Goal: Check status: Check status

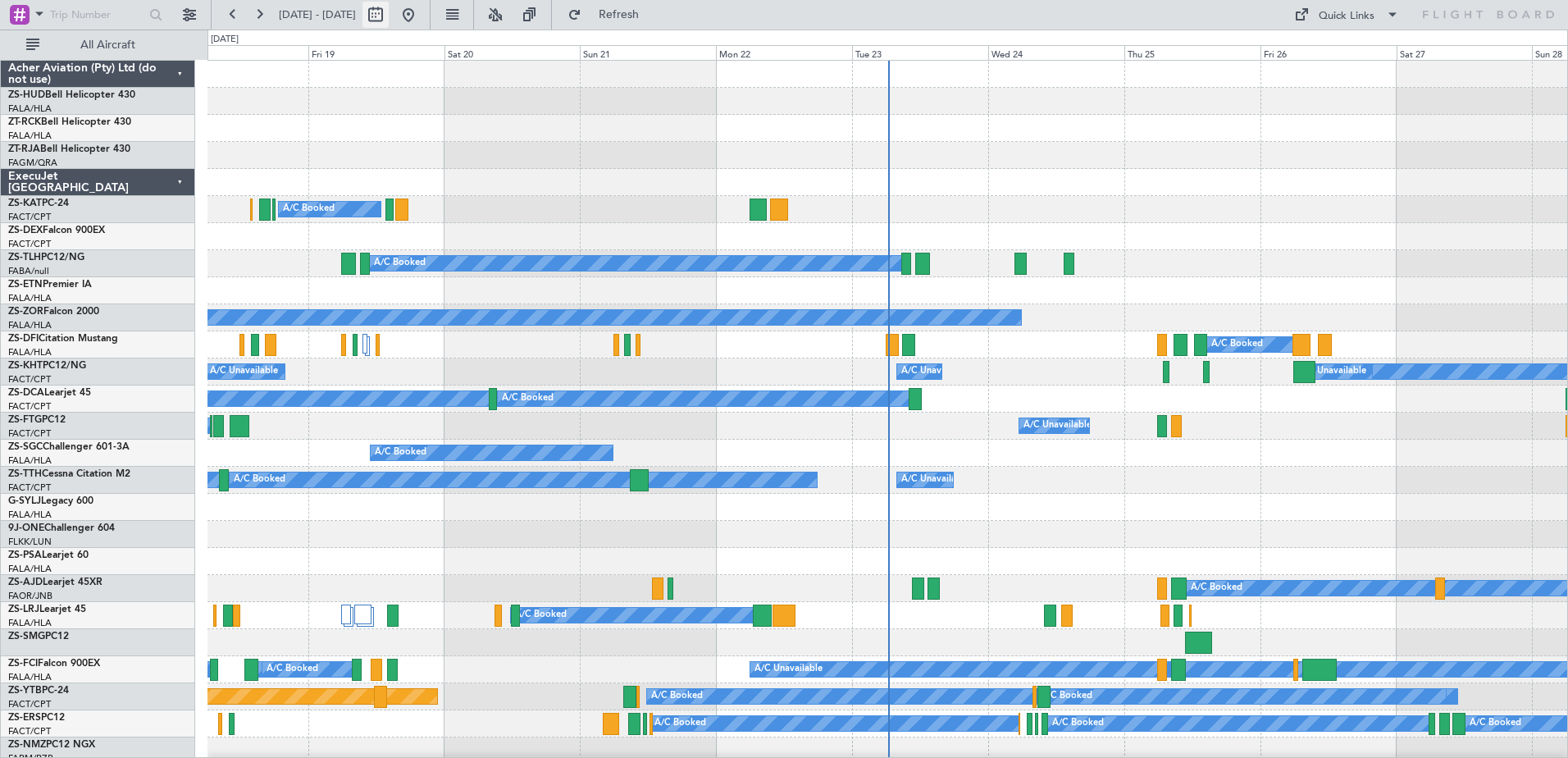
click at [389, 16] on button at bounding box center [375, 14] width 26 height 26
select select "9"
select select "2025"
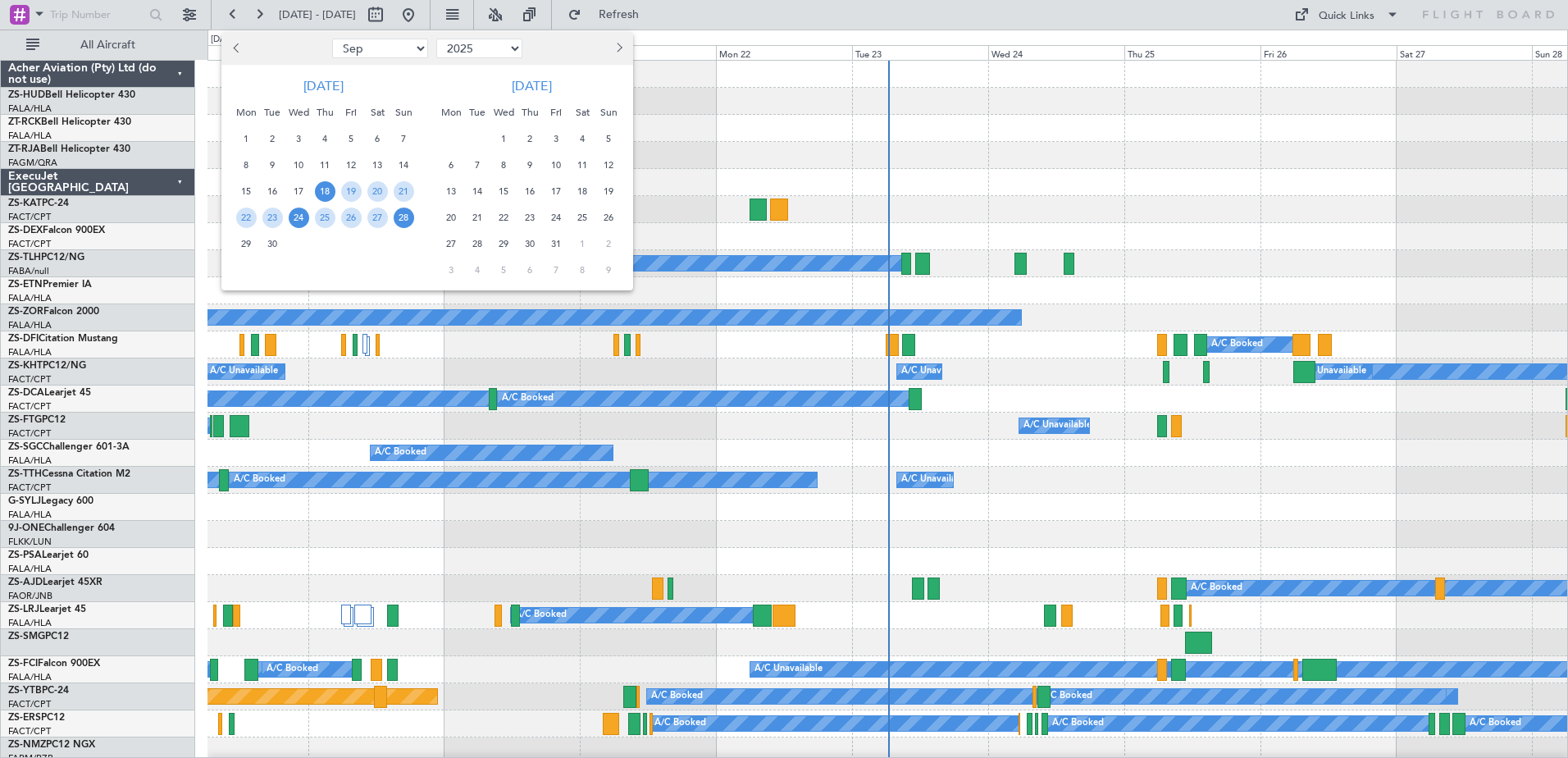
click at [303, 219] on span "24" at bounding box center [299, 218] width 20 height 20
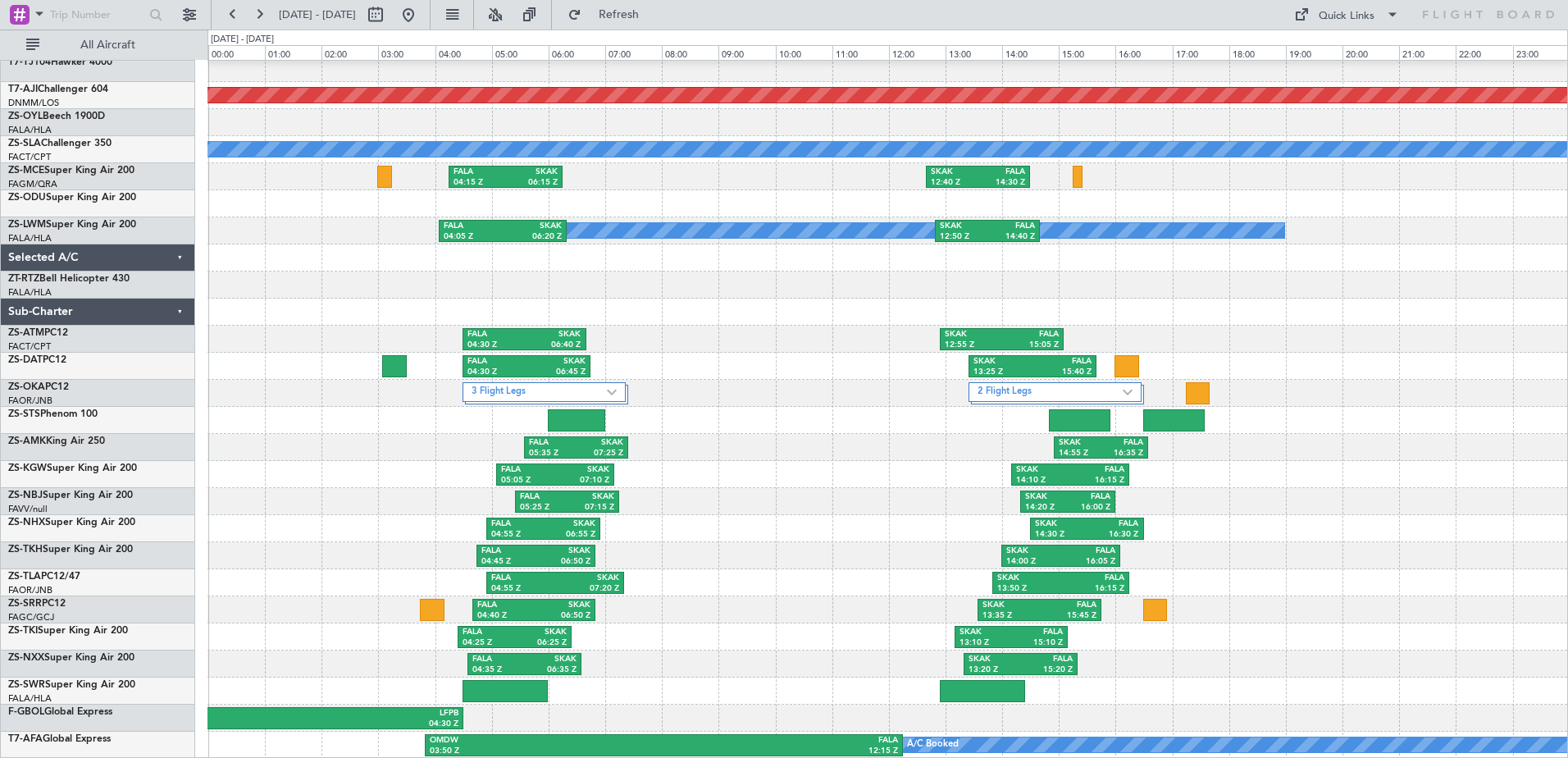
scroll to position [1224, 0]
click at [62, 386] on link "ZS-OKA PC12" at bounding box center [39, 387] width 60 height 10
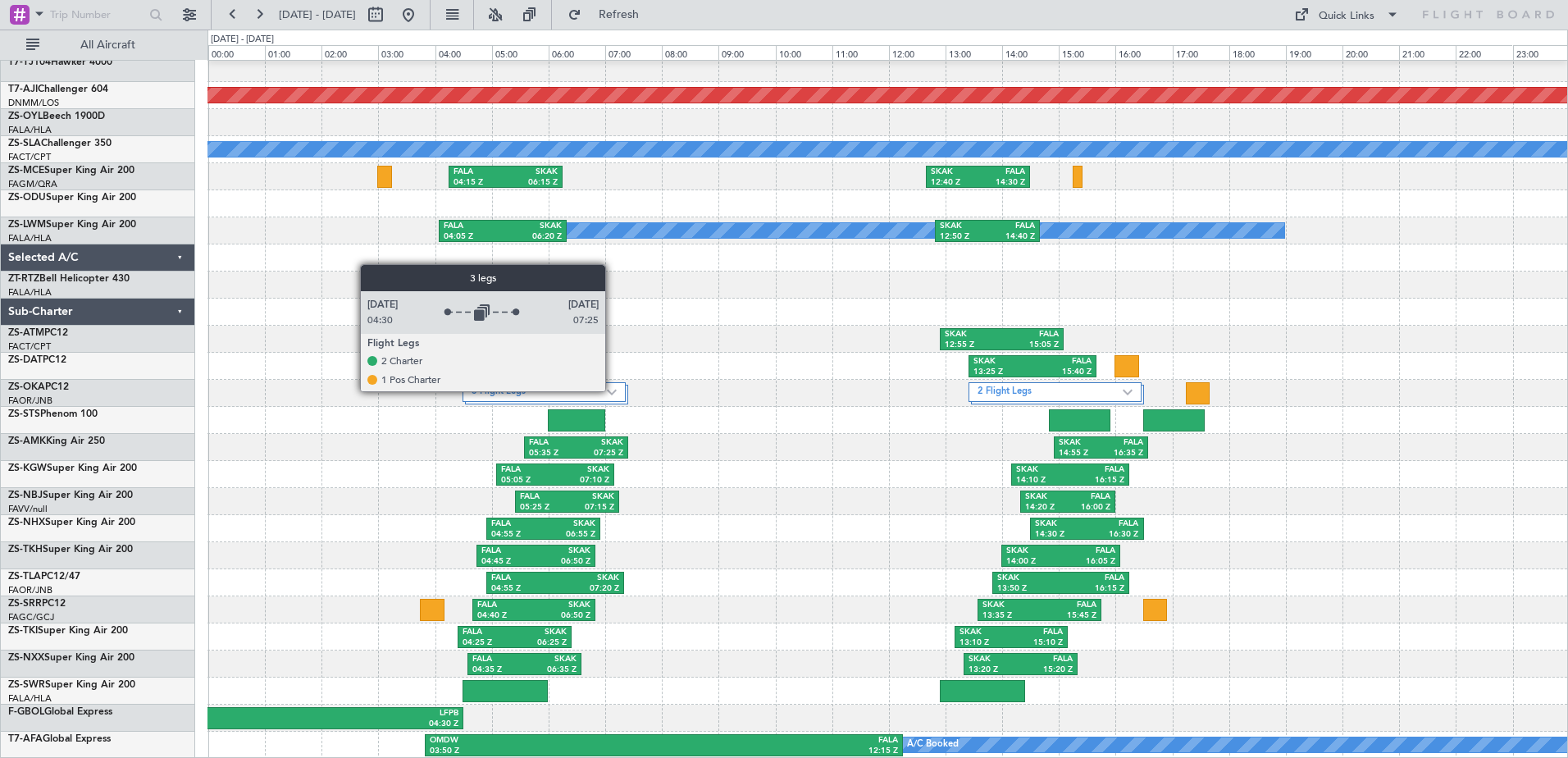
click at [613, 390] on img at bounding box center [611, 392] width 10 height 7
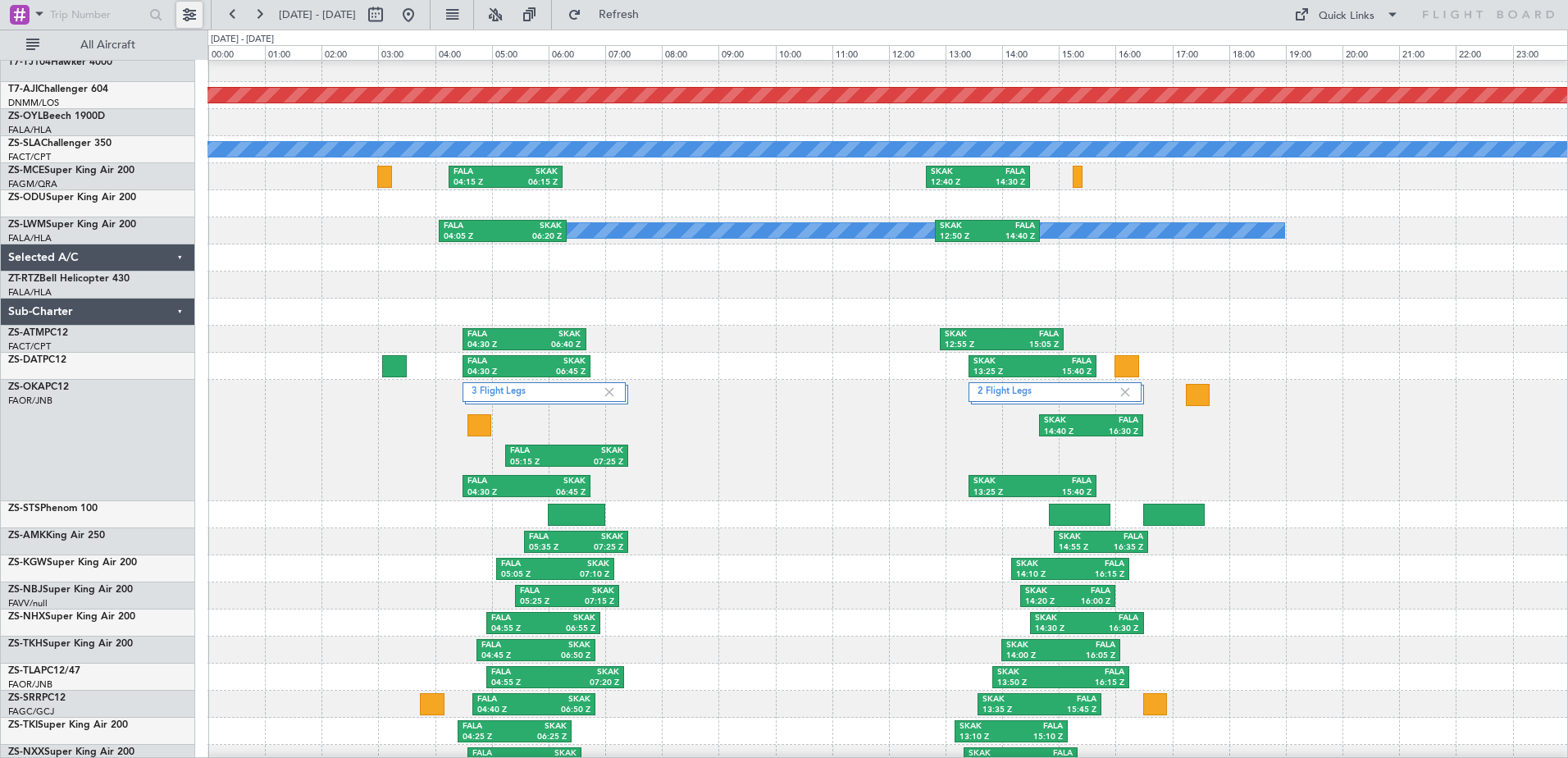
click at [196, 23] on button at bounding box center [188, 14] width 26 height 26
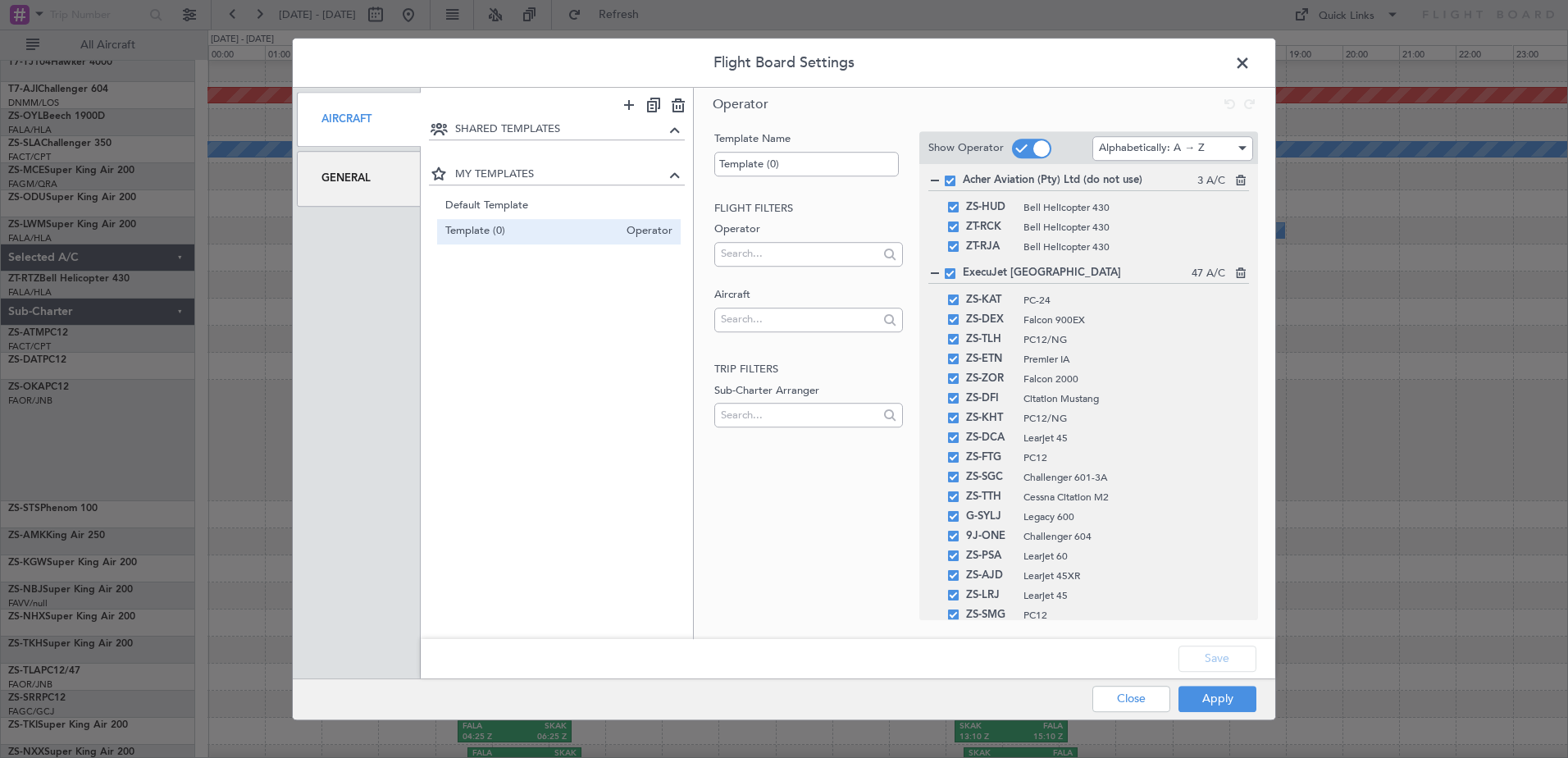
click at [330, 183] on div "General" at bounding box center [358, 178] width 124 height 55
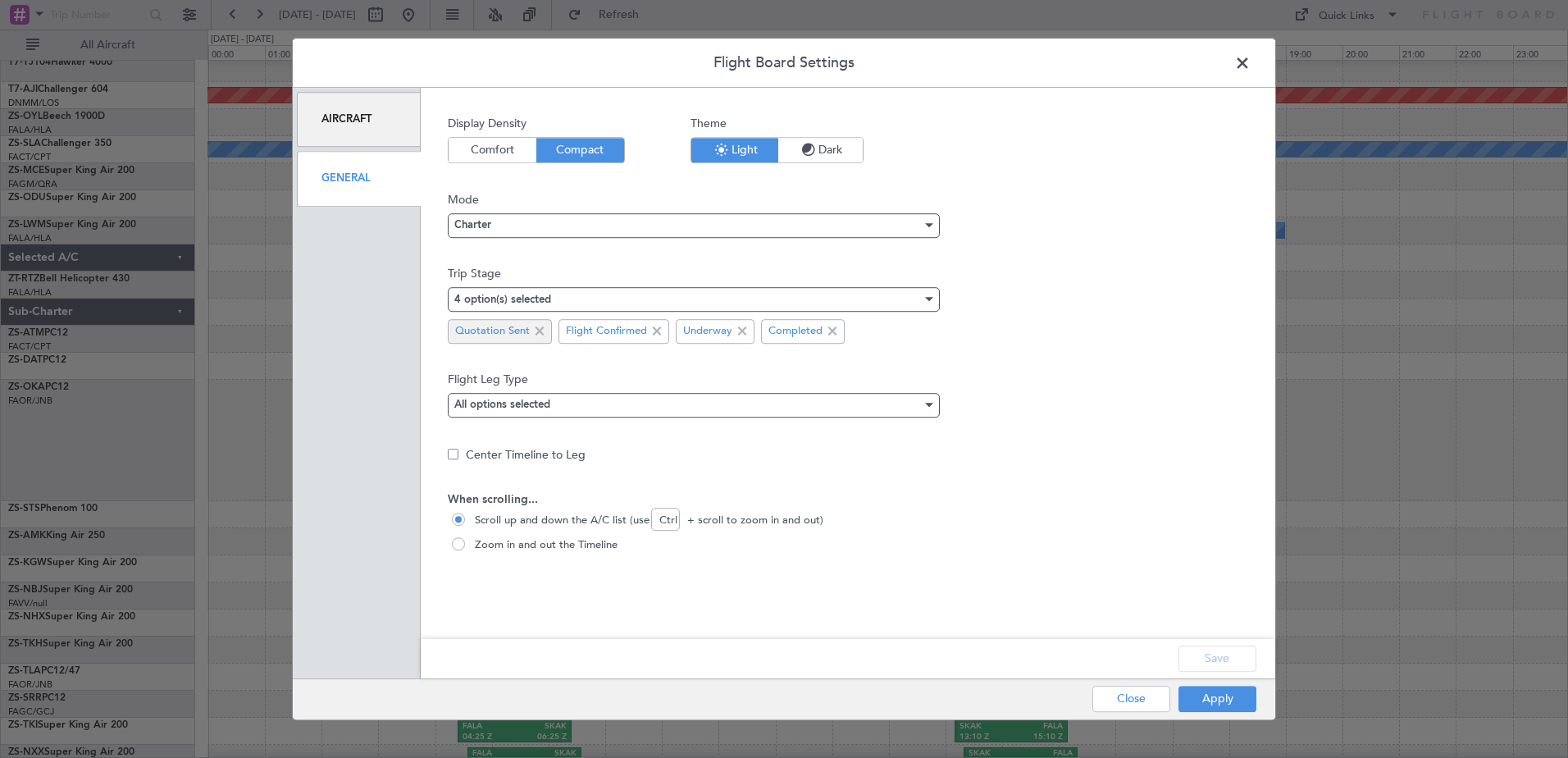
click at [540, 330] on span at bounding box center [539, 331] width 19 height 19
click at [1193, 699] on button "Apply" at bounding box center [1217, 698] width 78 height 26
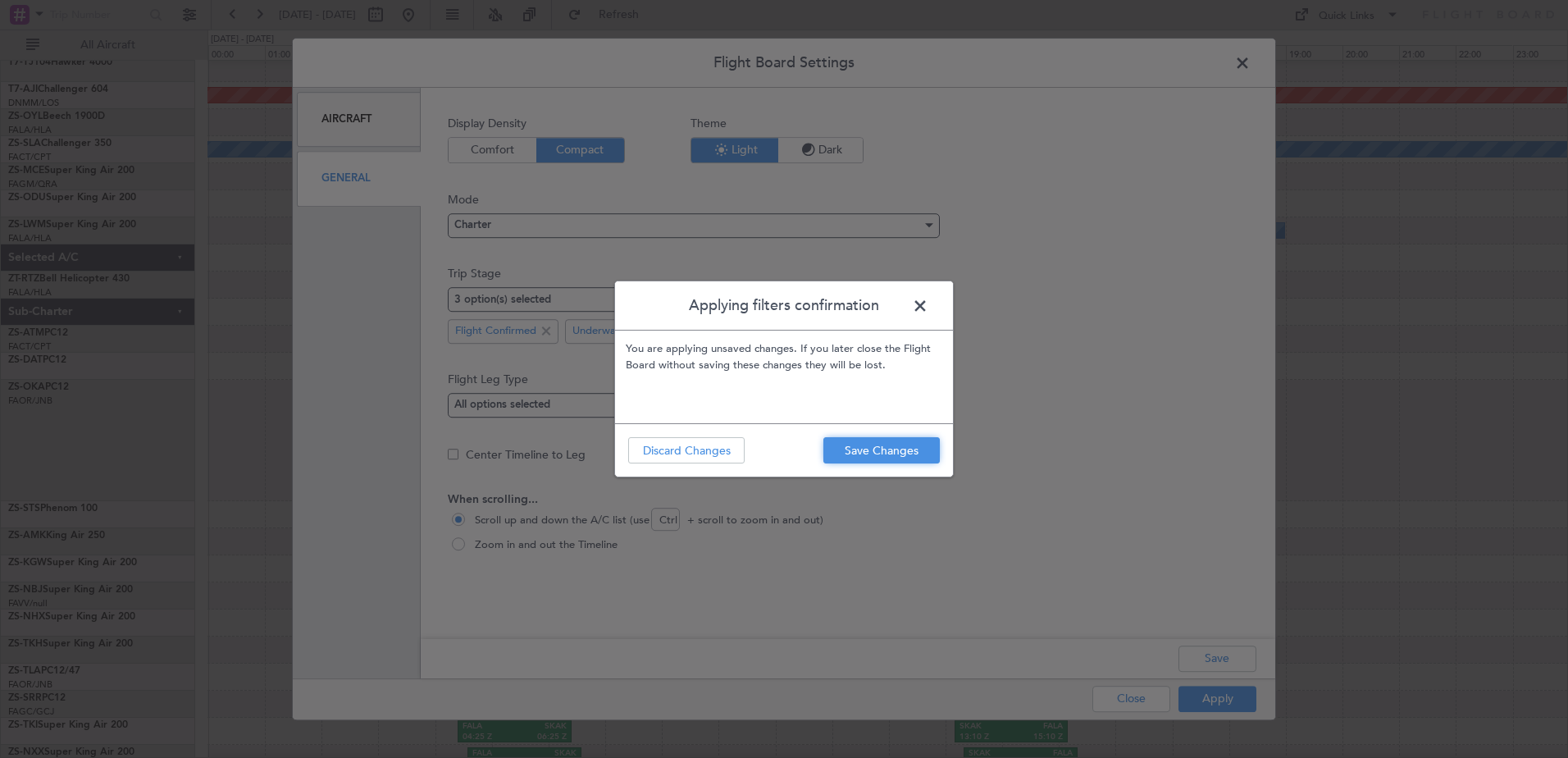
click at [910, 442] on button "Save Changes" at bounding box center [881, 450] width 116 height 26
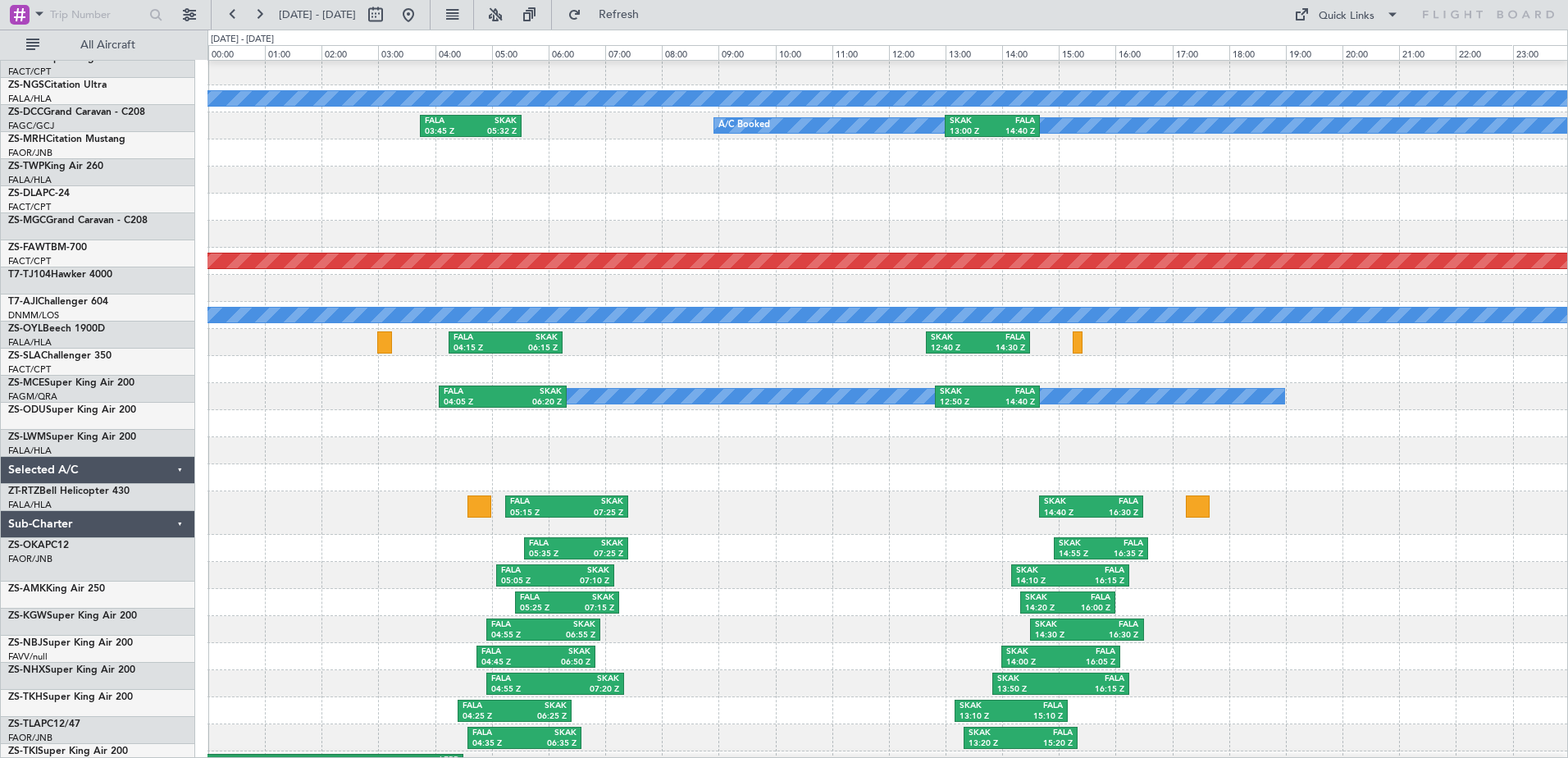
scroll to position [1105, 0]
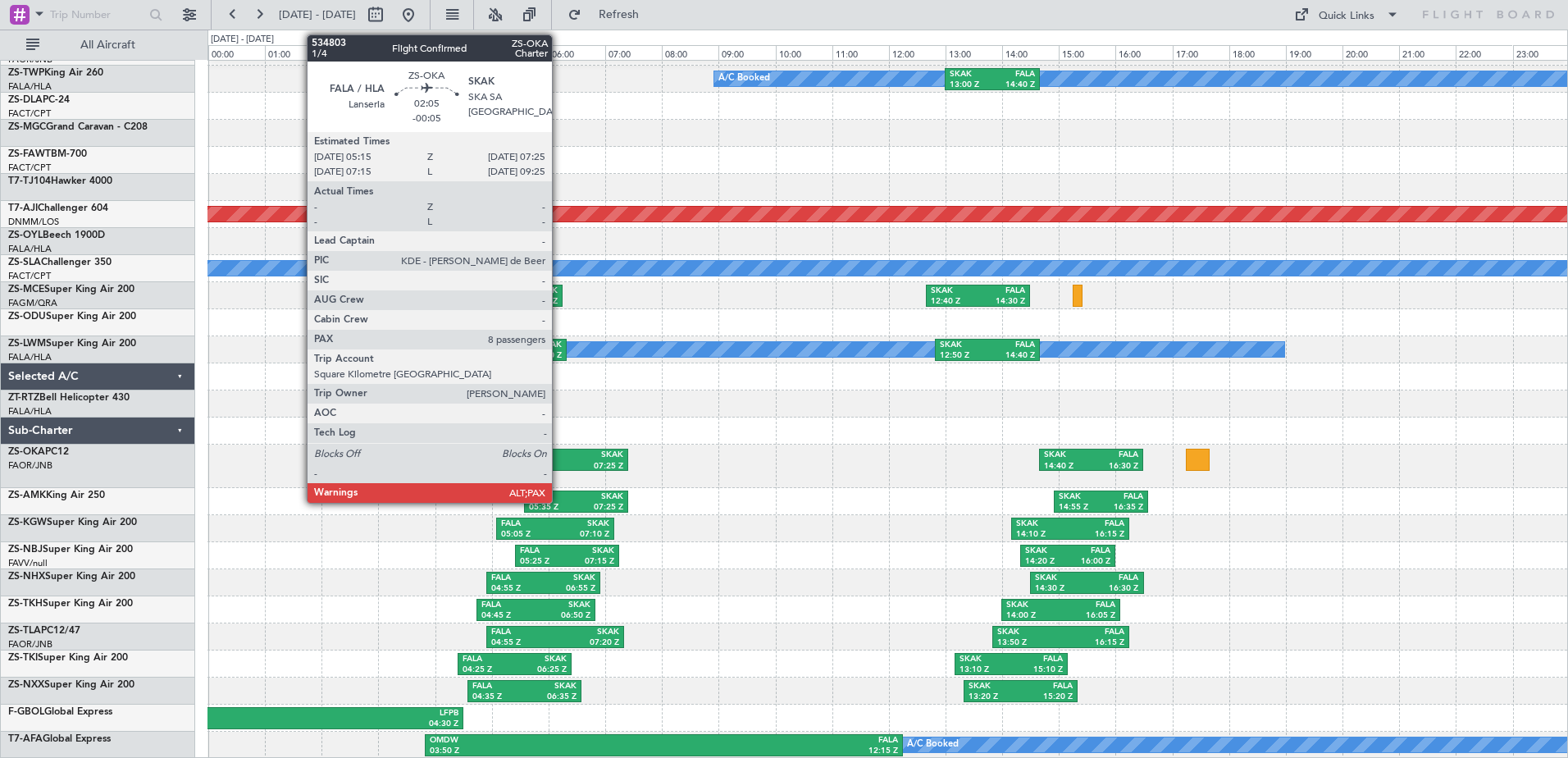
click at [560, 462] on div "05:15 Z" at bounding box center [539, 467] width 57 height 12
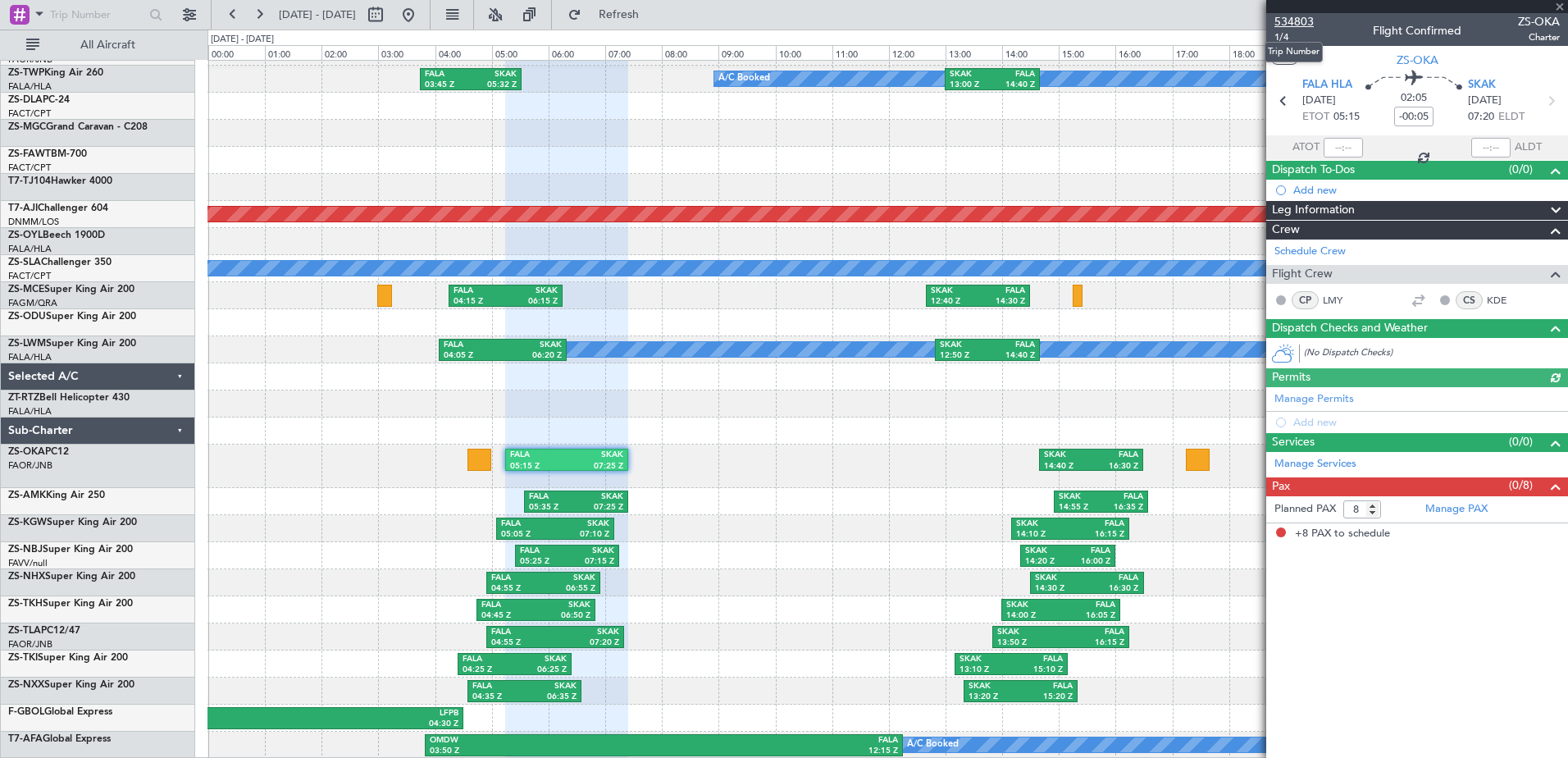
click at [1284, 24] on span "534803" at bounding box center [1293, 22] width 39 height 18
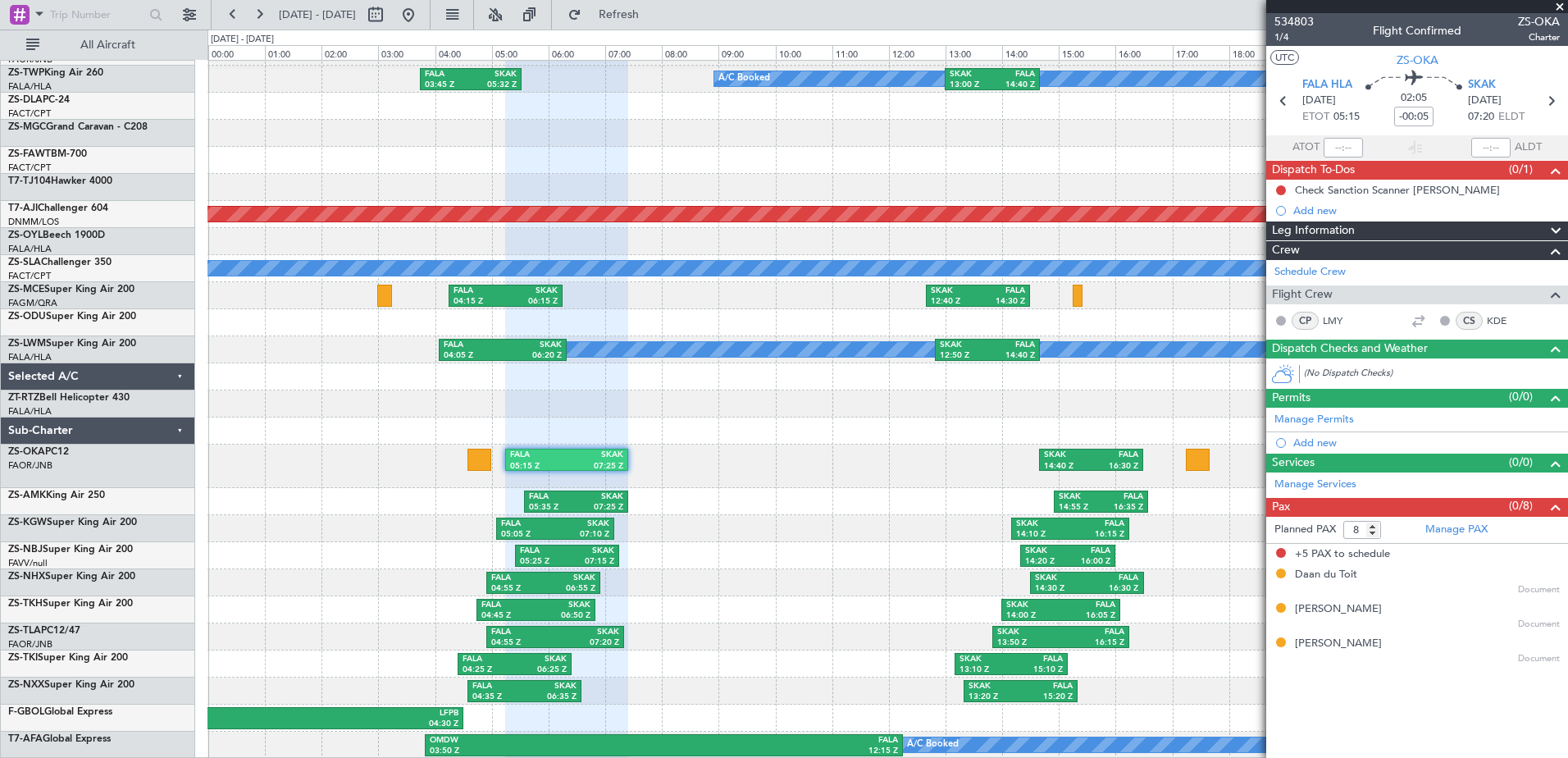
click at [1563, 9] on span at bounding box center [1560, 8] width 17 height 15
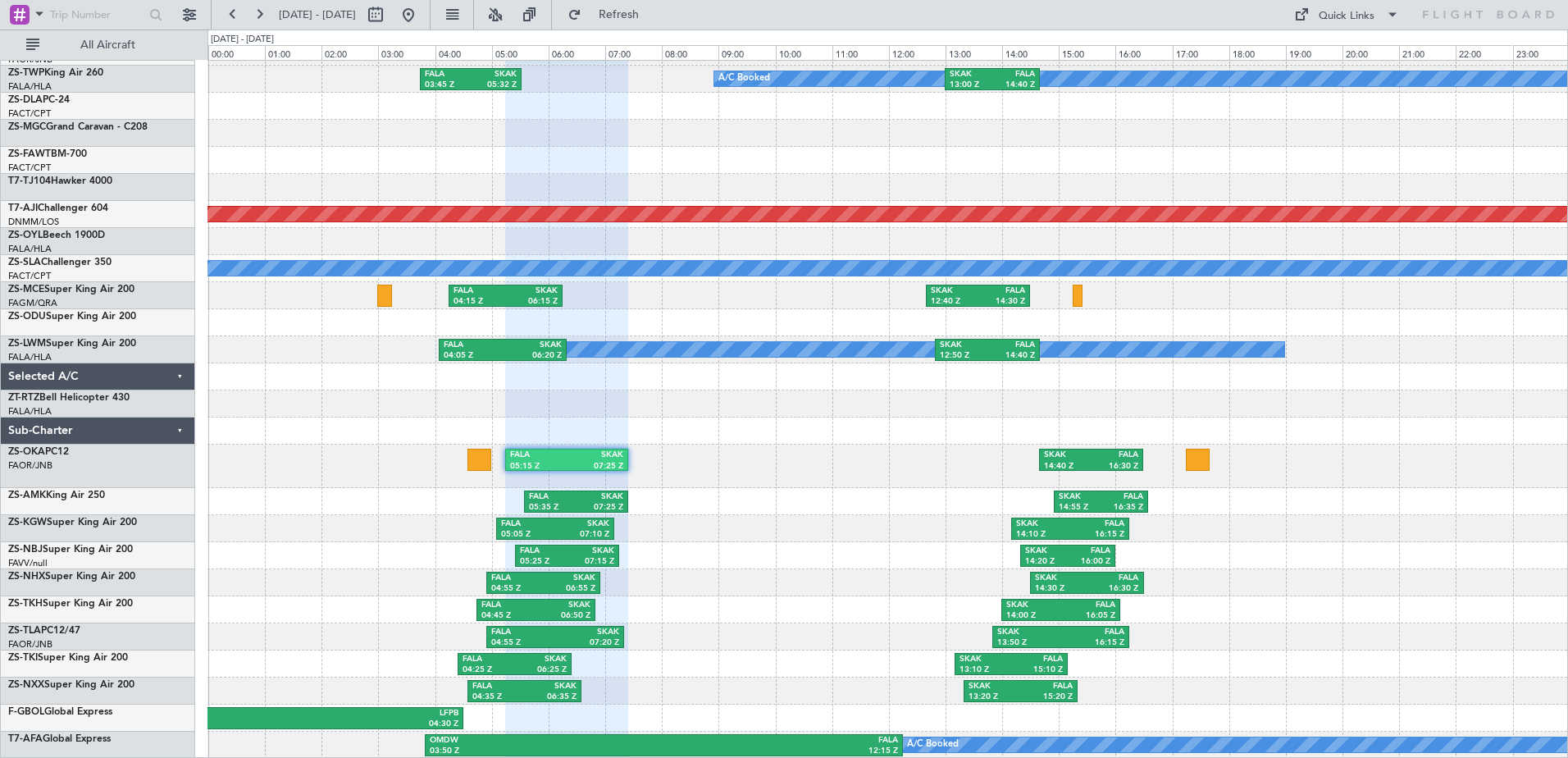
type input "0"
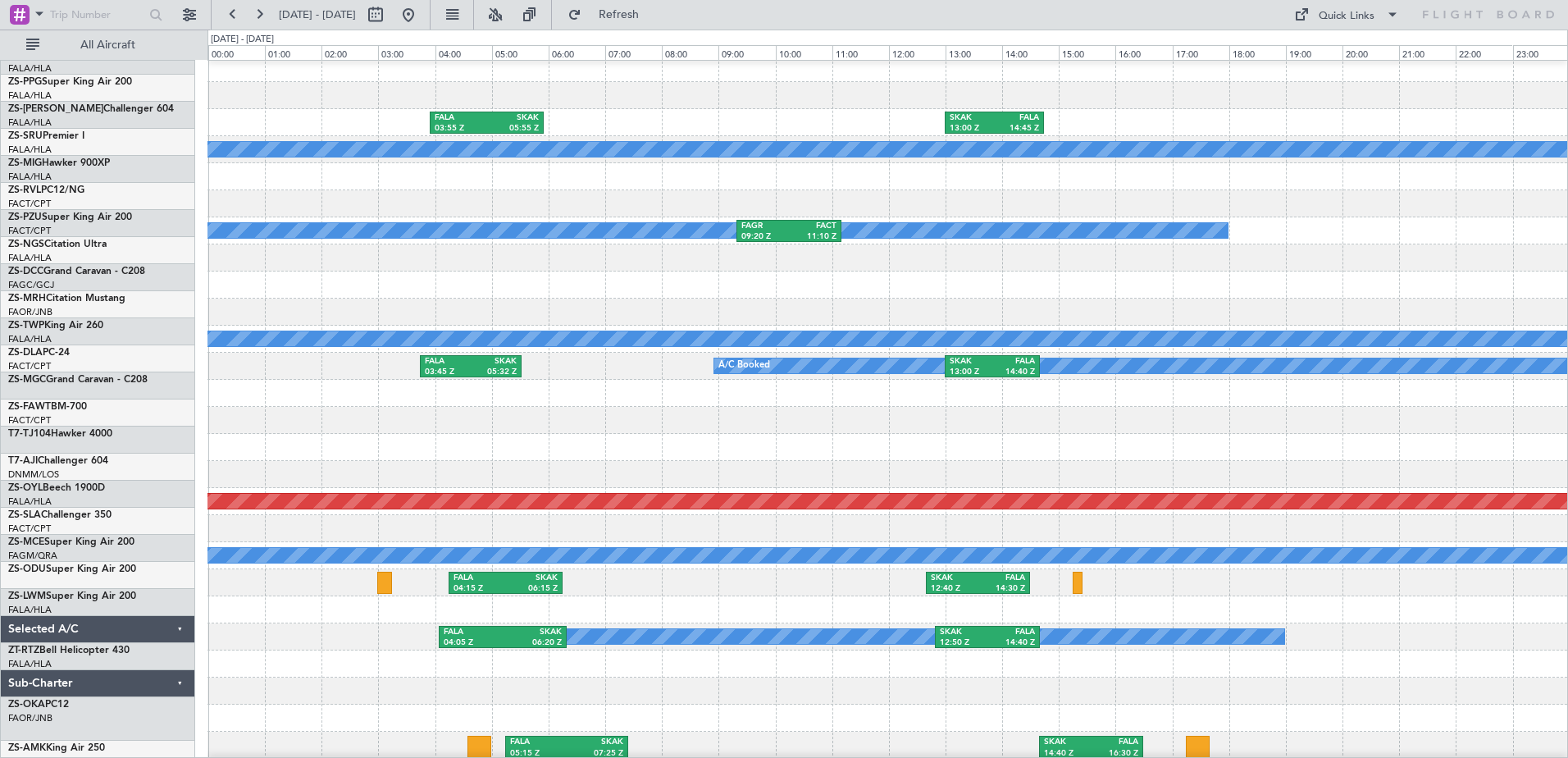
scroll to position [859, 0]
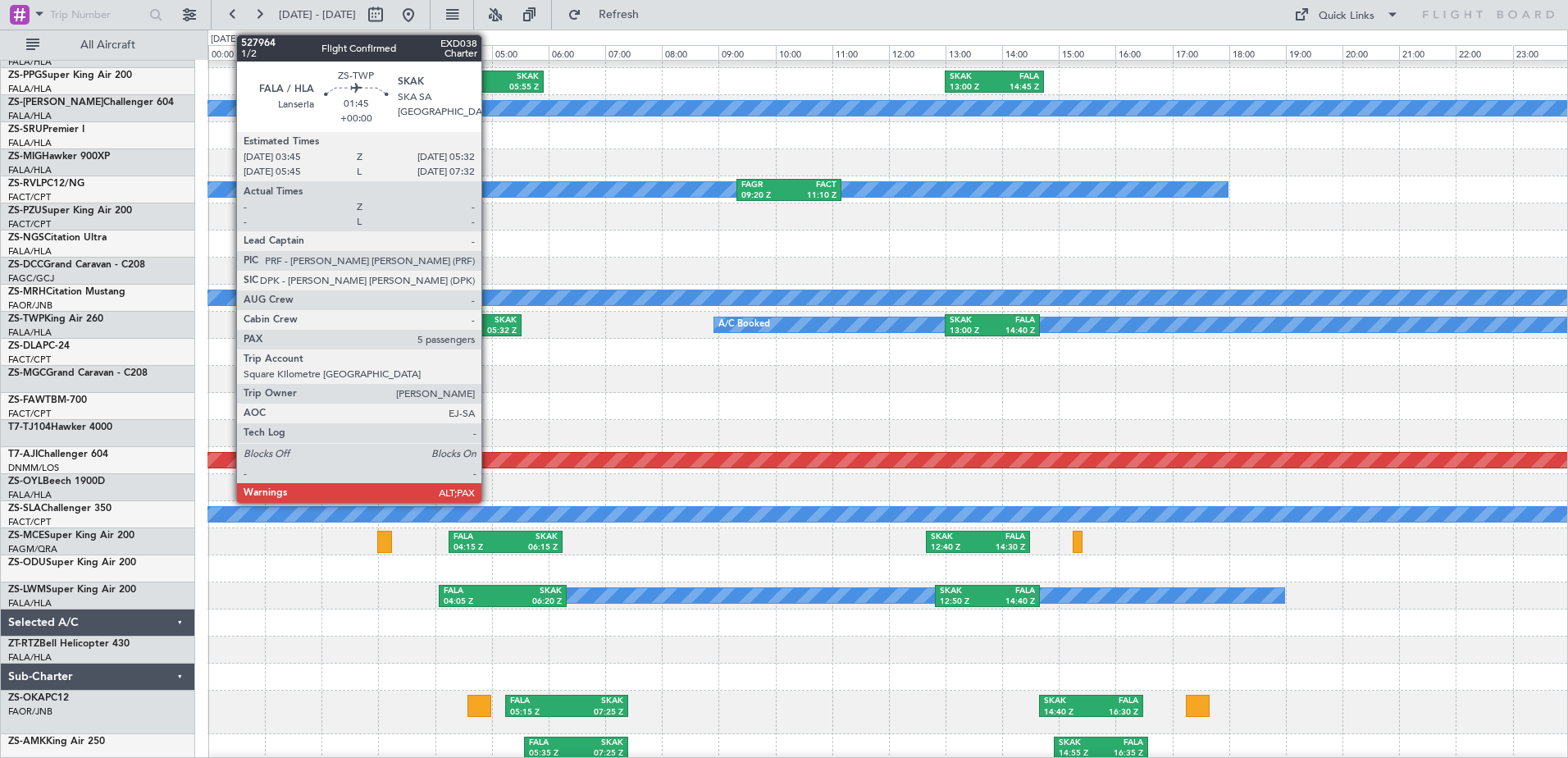
click at [488, 322] on div "SKAK" at bounding box center [493, 321] width 46 height 12
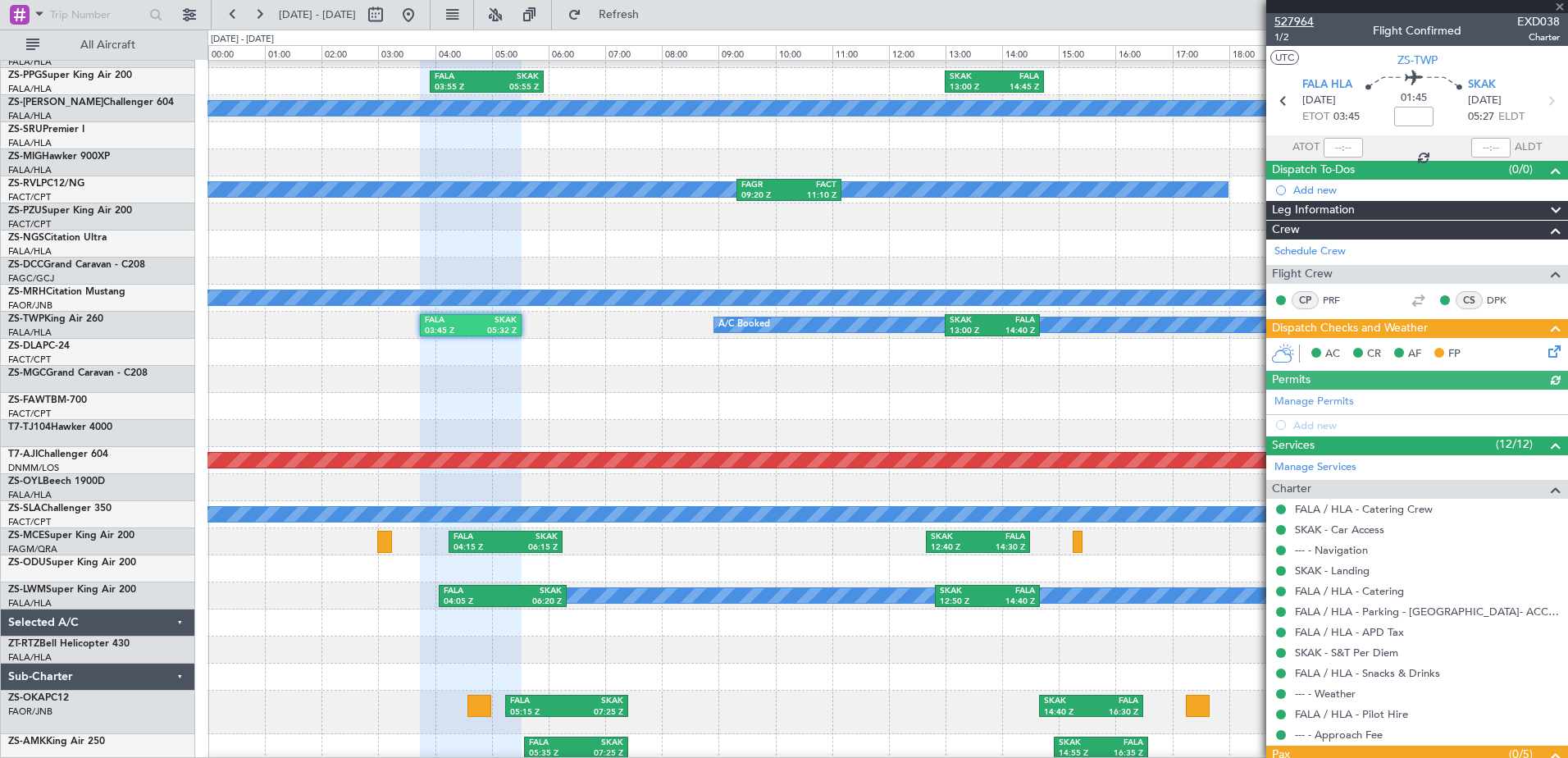
click at [1307, 19] on span "527964" at bounding box center [1293, 22] width 39 height 18
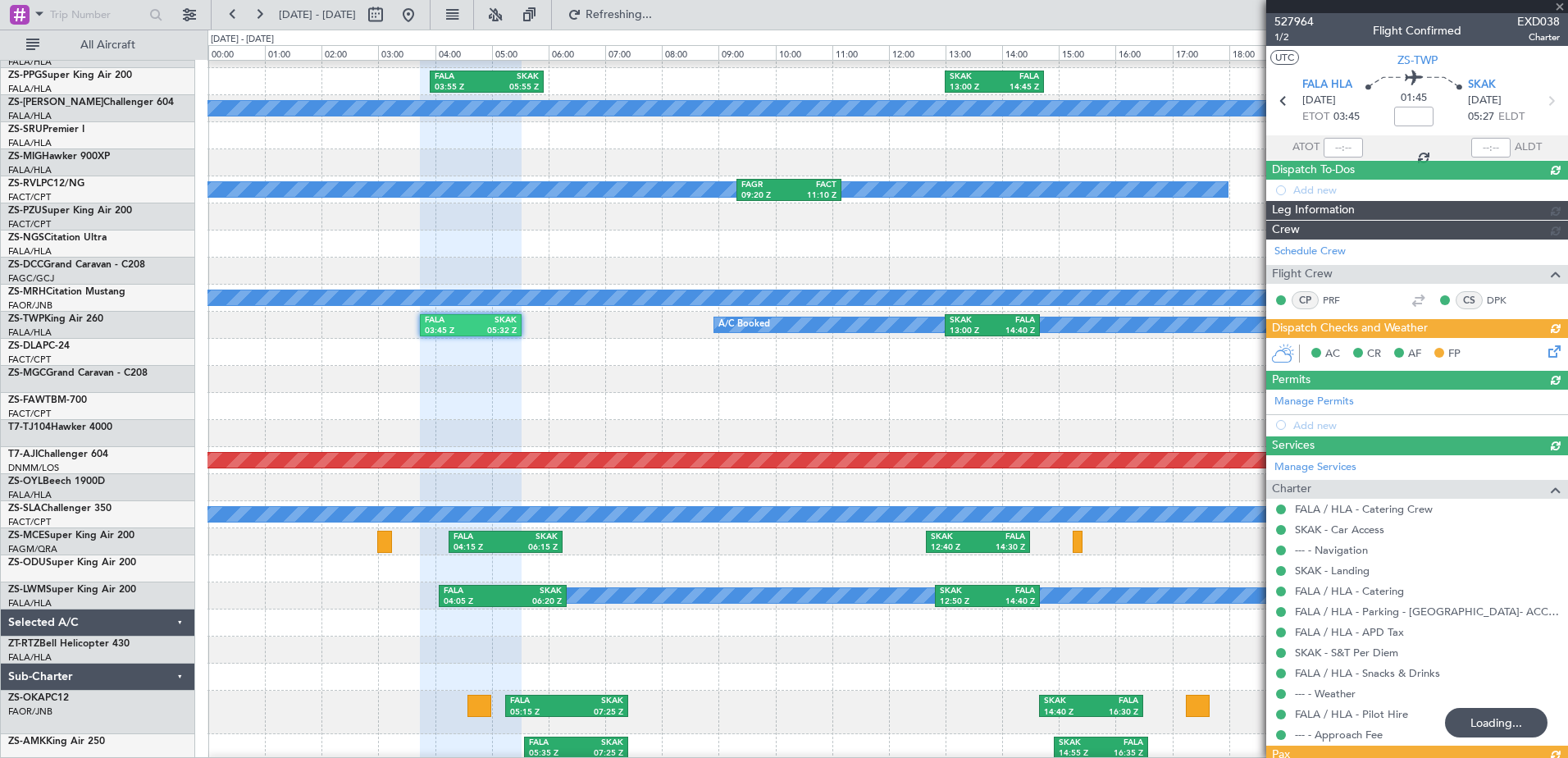
click at [1561, 3] on div at bounding box center [1417, 7] width 302 height 13
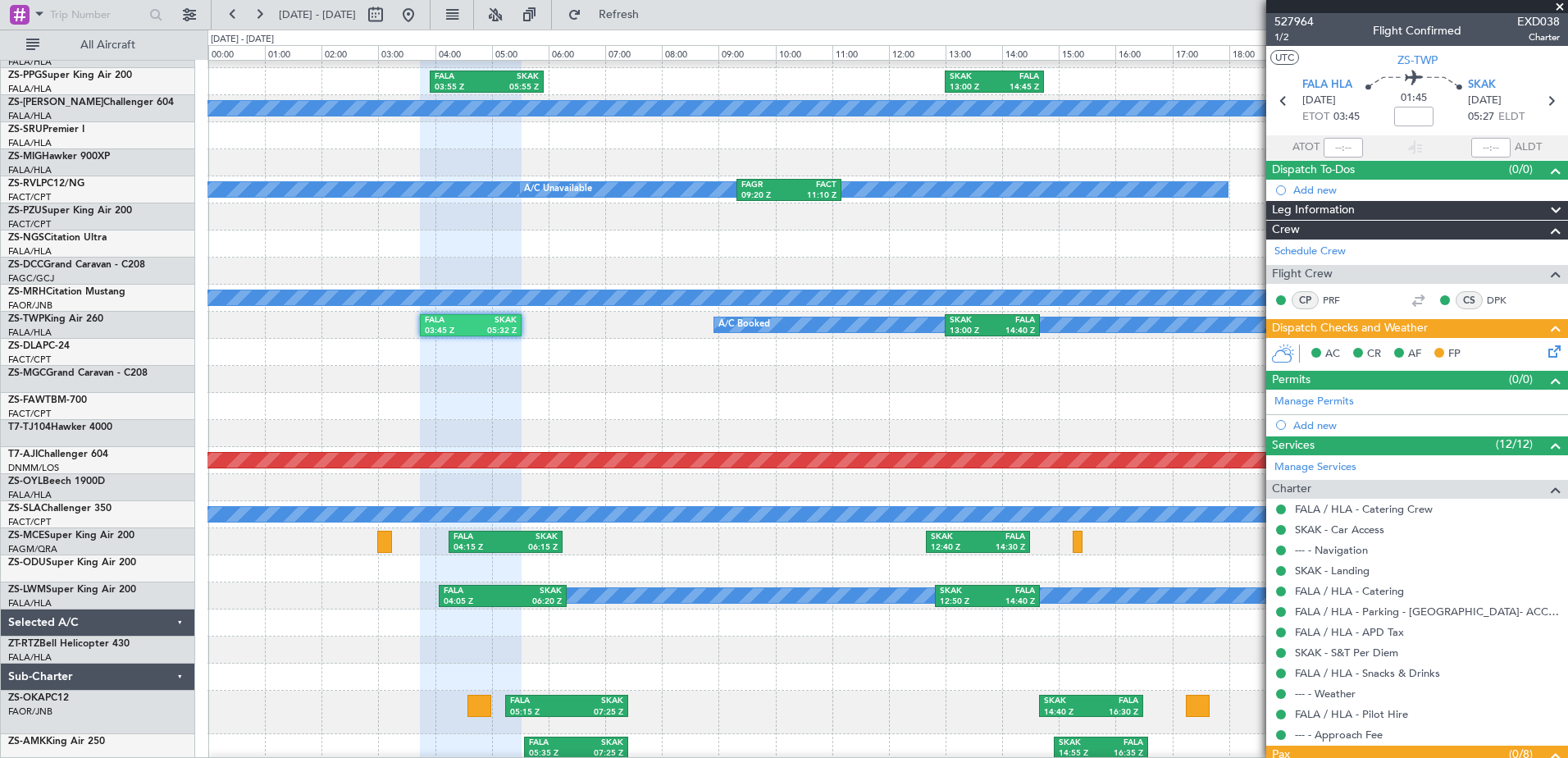
click at [1559, 4] on span at bounding box center [1560, 8] width 17 height 15
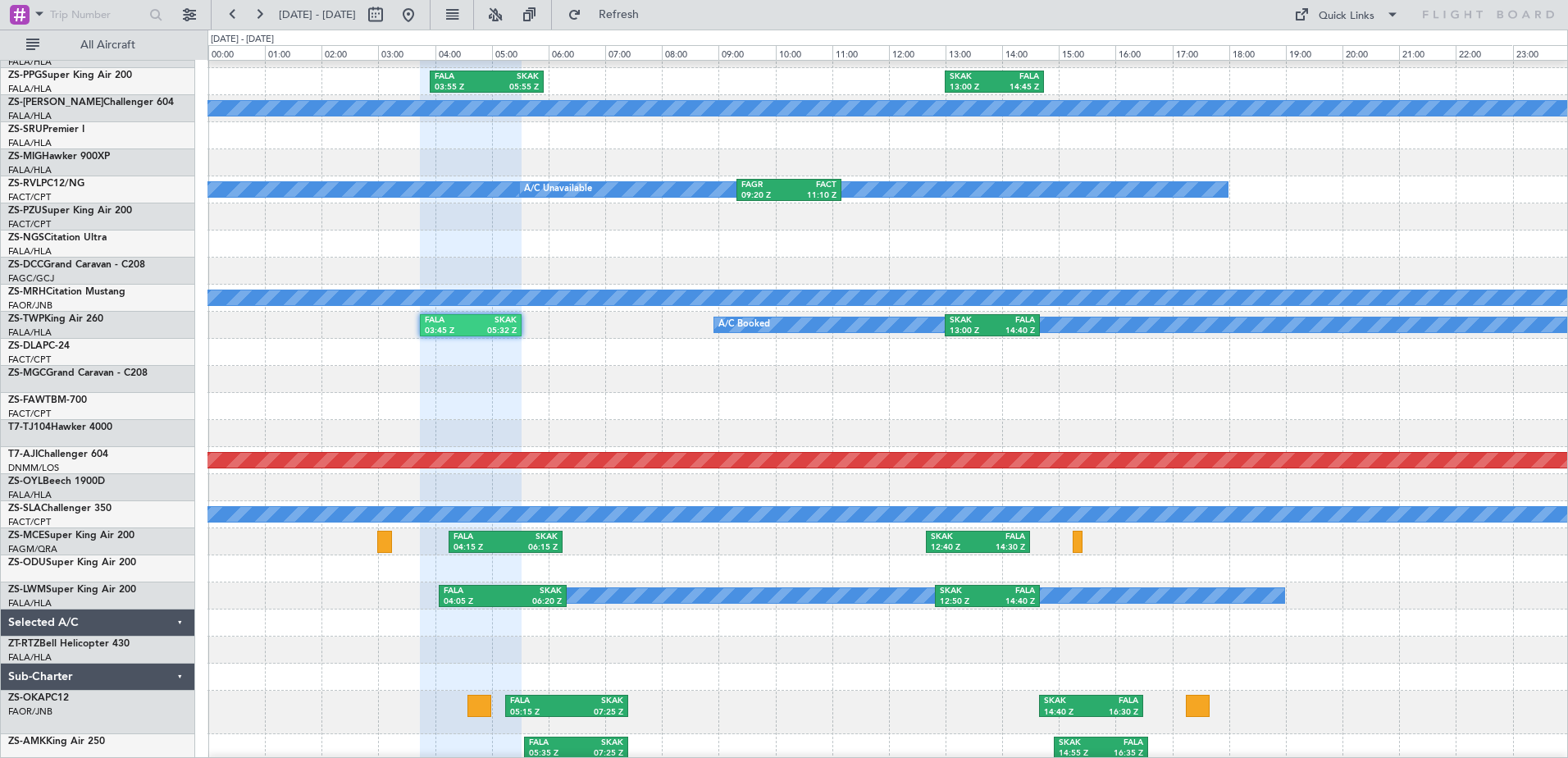
type input "0"
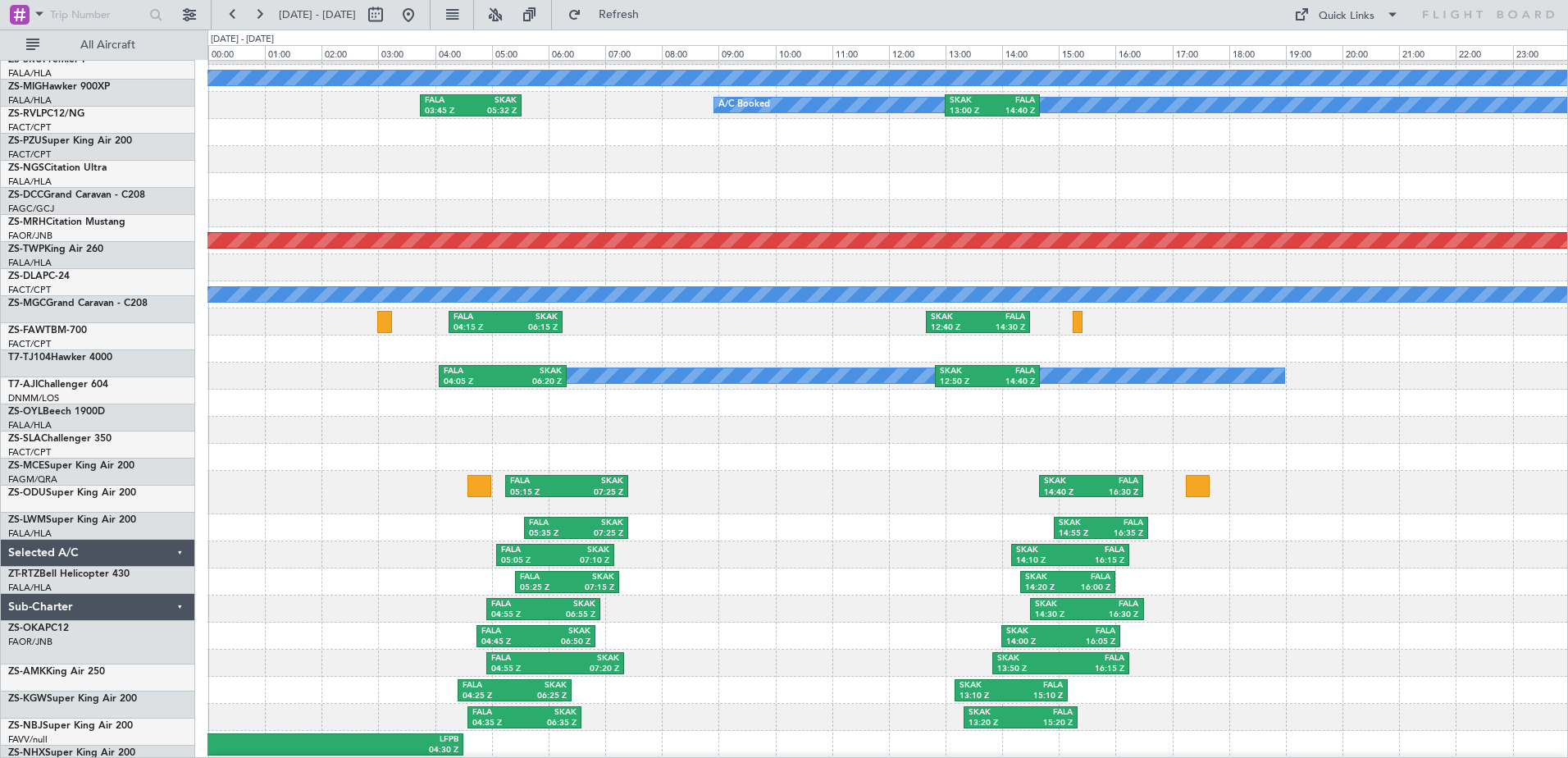
scroll to position [1105, 0]
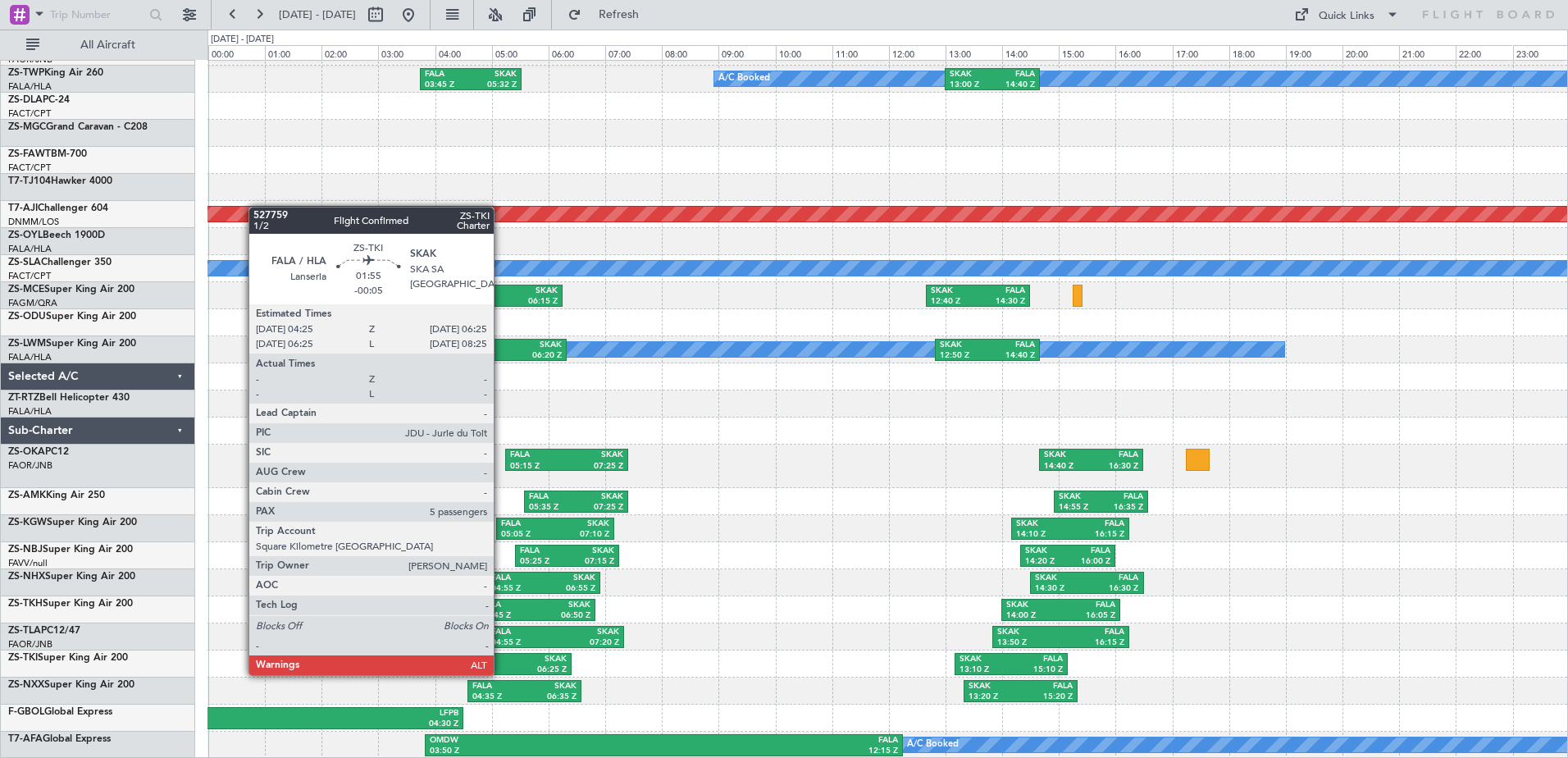
click at [501, 658] on div "FALA" at bounding box center [488, 659] width 52 height 12
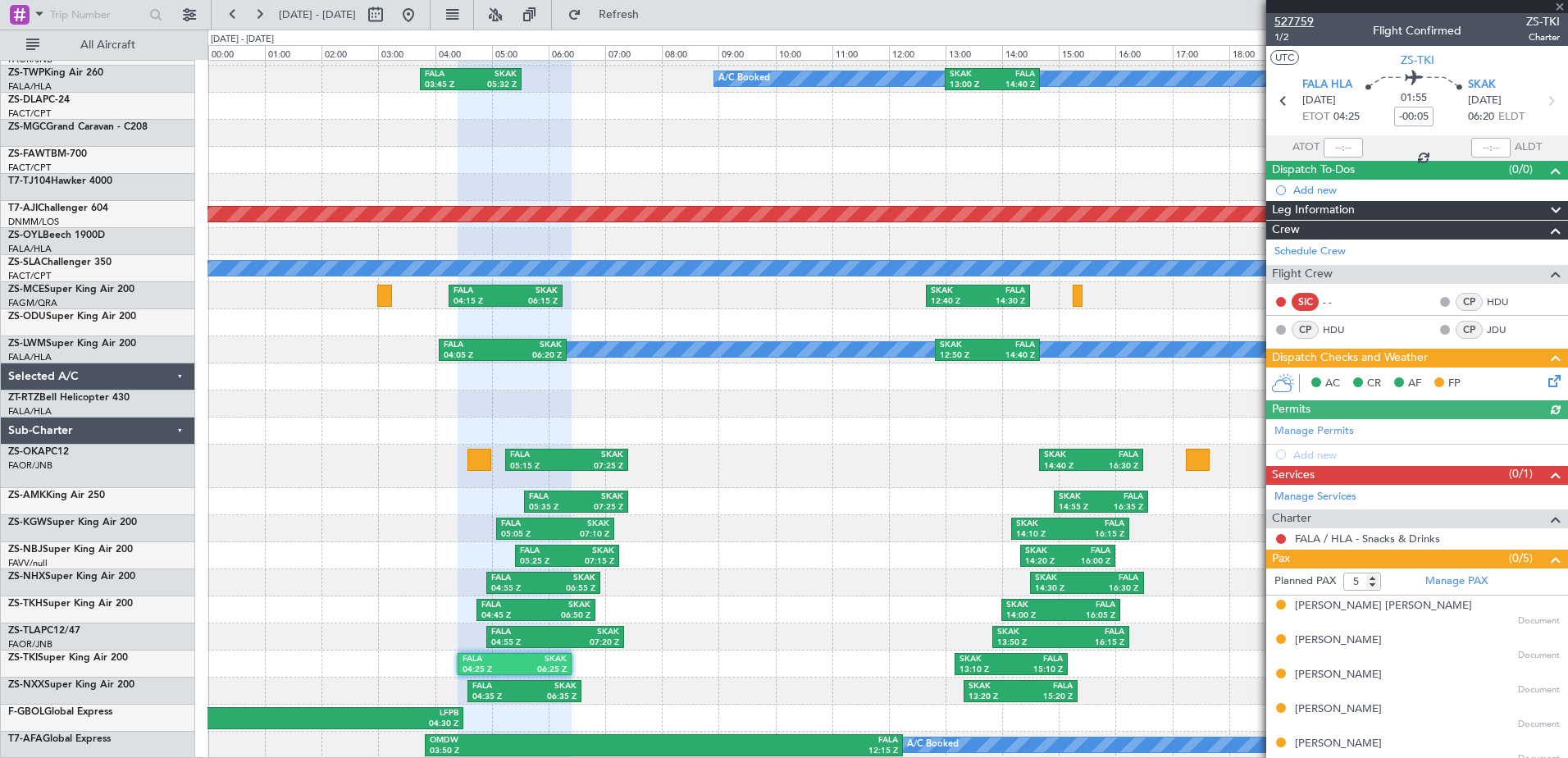
click at [1306, 21] on span "527759" at bounding box center [1293, 22] width 39 height 18
click at [1558, 6] on span at bounding box center [1560, 8] width 17 height 15
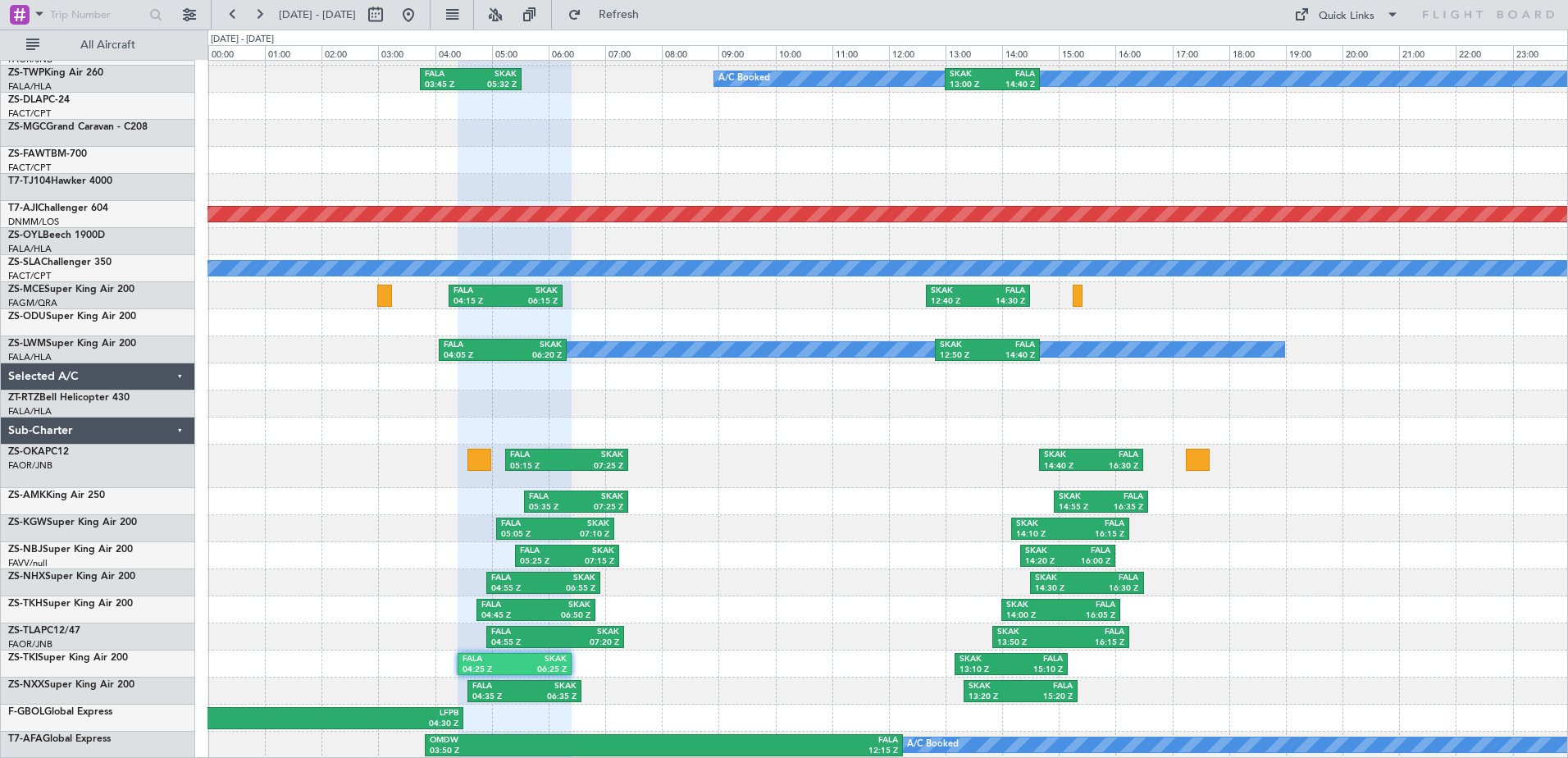
type input "0"
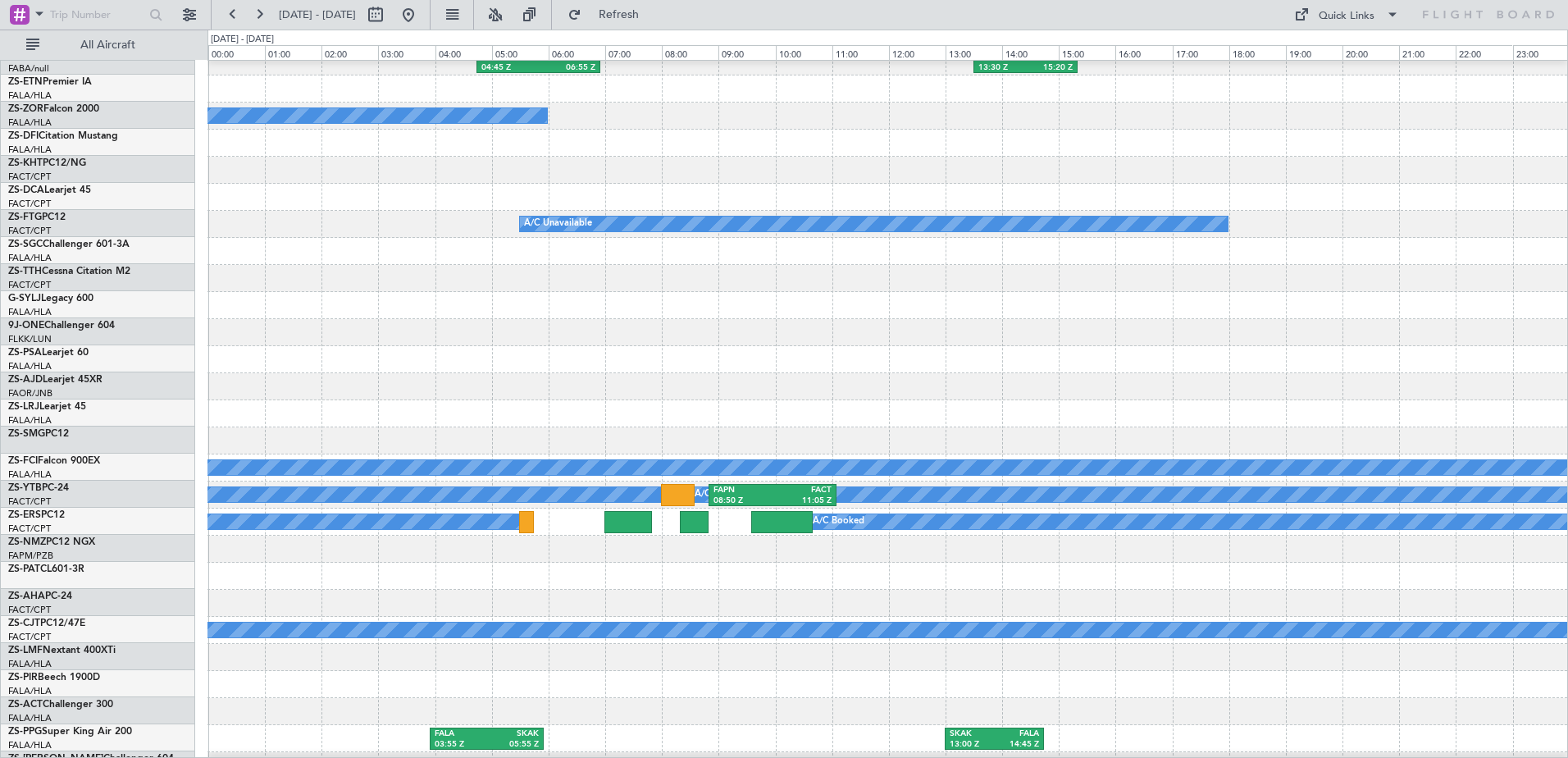
scroll to position [121, 0]
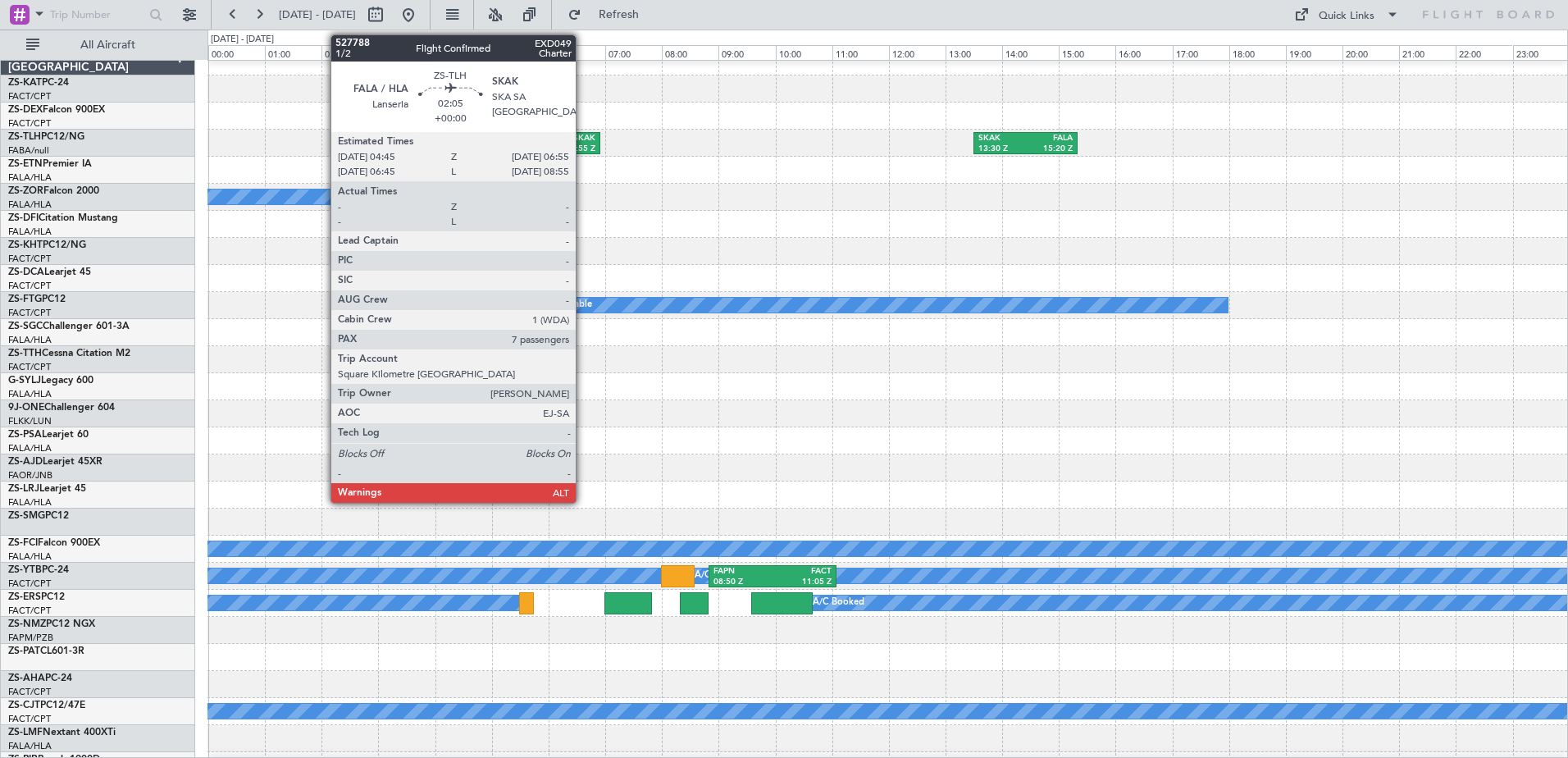
click at [583, 141] on div "SKAK" at bounding box center [567, 139] width 57 height 12
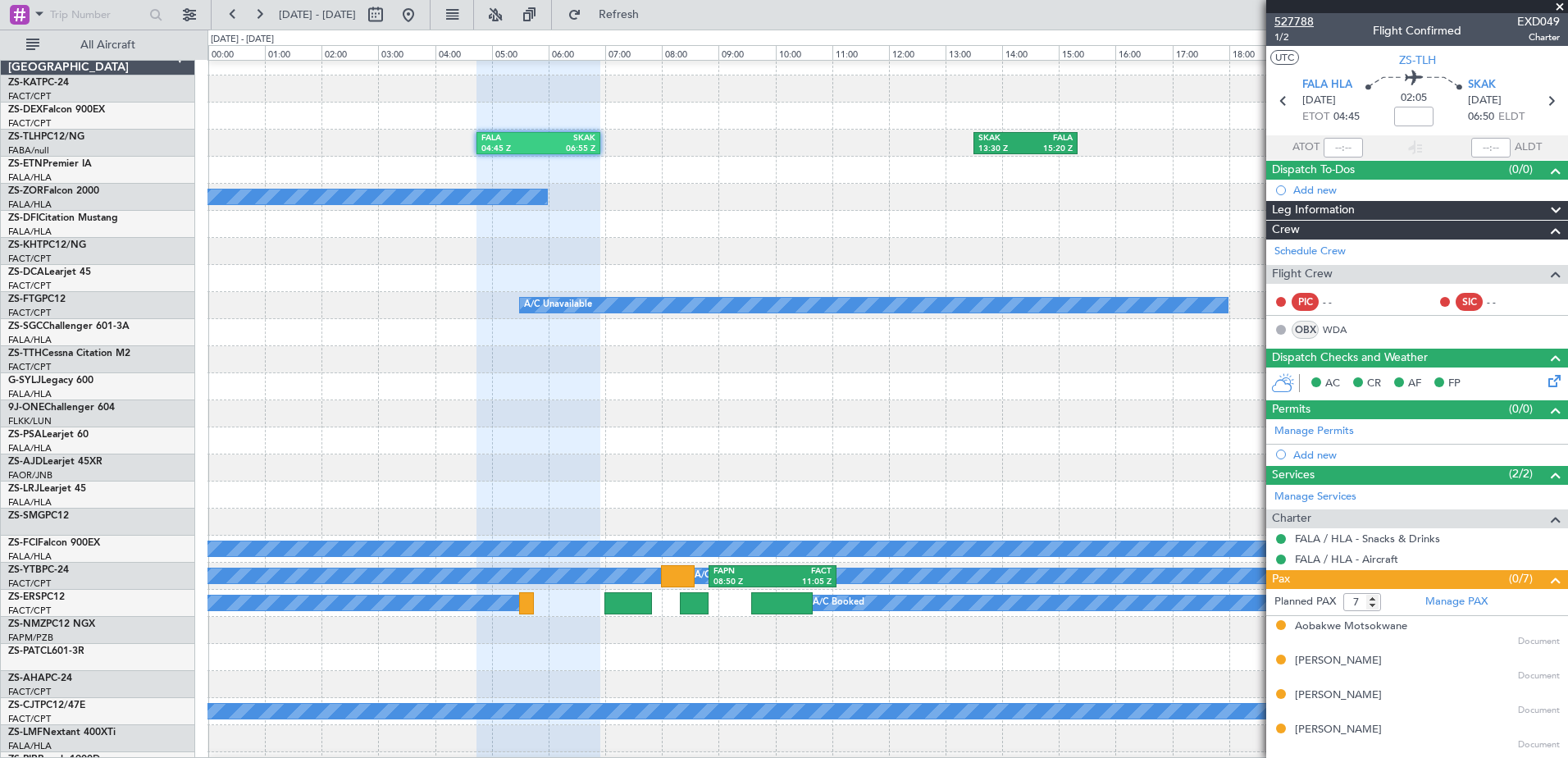
click at [1300, 23] on span "527788" at bounding box center [1293, 22] width 39 height 18
